Goal: Information Seeking & Learning: Learn about a topic

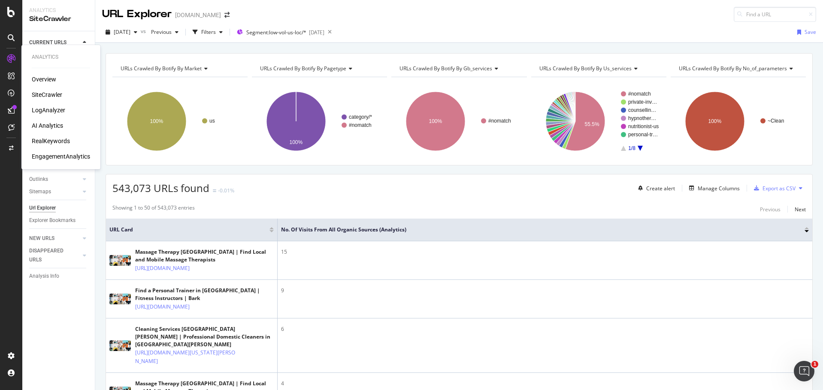
click at [48, 91] on div "SiteCrawler" at bounding box center [47, 95] width 30 height 9
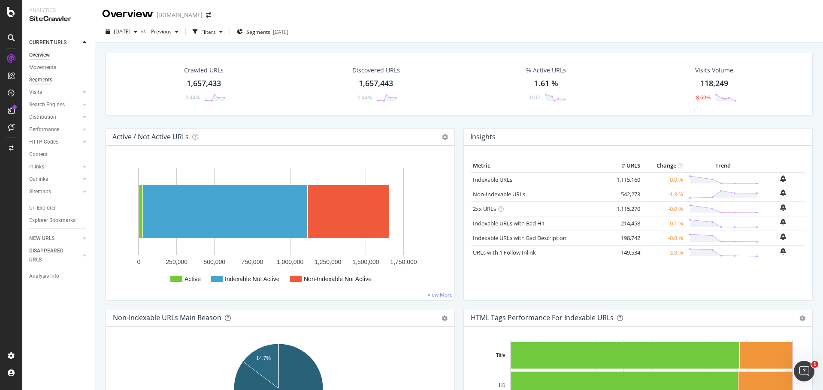
click at [42, 78] on div "Segments" at bounding box center [40, 79] width 23 height 9
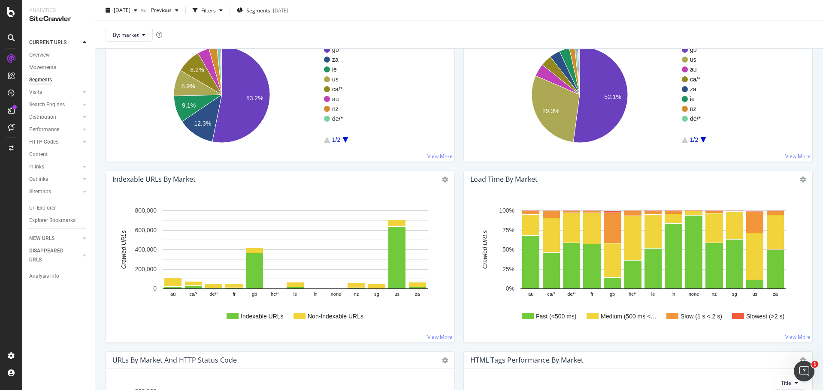
scroll to position [429, 0]
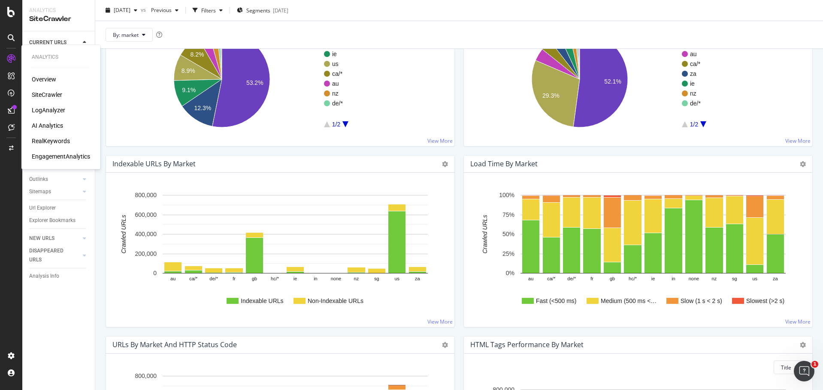
click at [45, 138] on div "RealKeywords" at bounding box center [51, 141] width 38 height 9
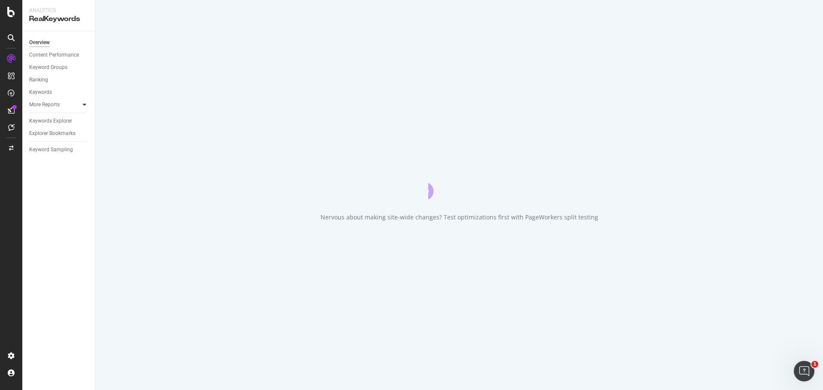
click at [82, 102] on div at bounding box center [84, 104] width 9 height 9
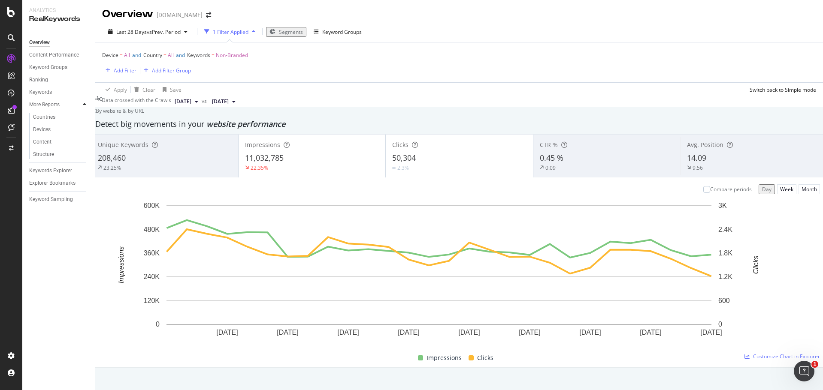
click at [83, 106] on icon at bounding box center [84, 104] width 3 height 5
